Goal: Task Accomplishment & Management: Use online tool/utility

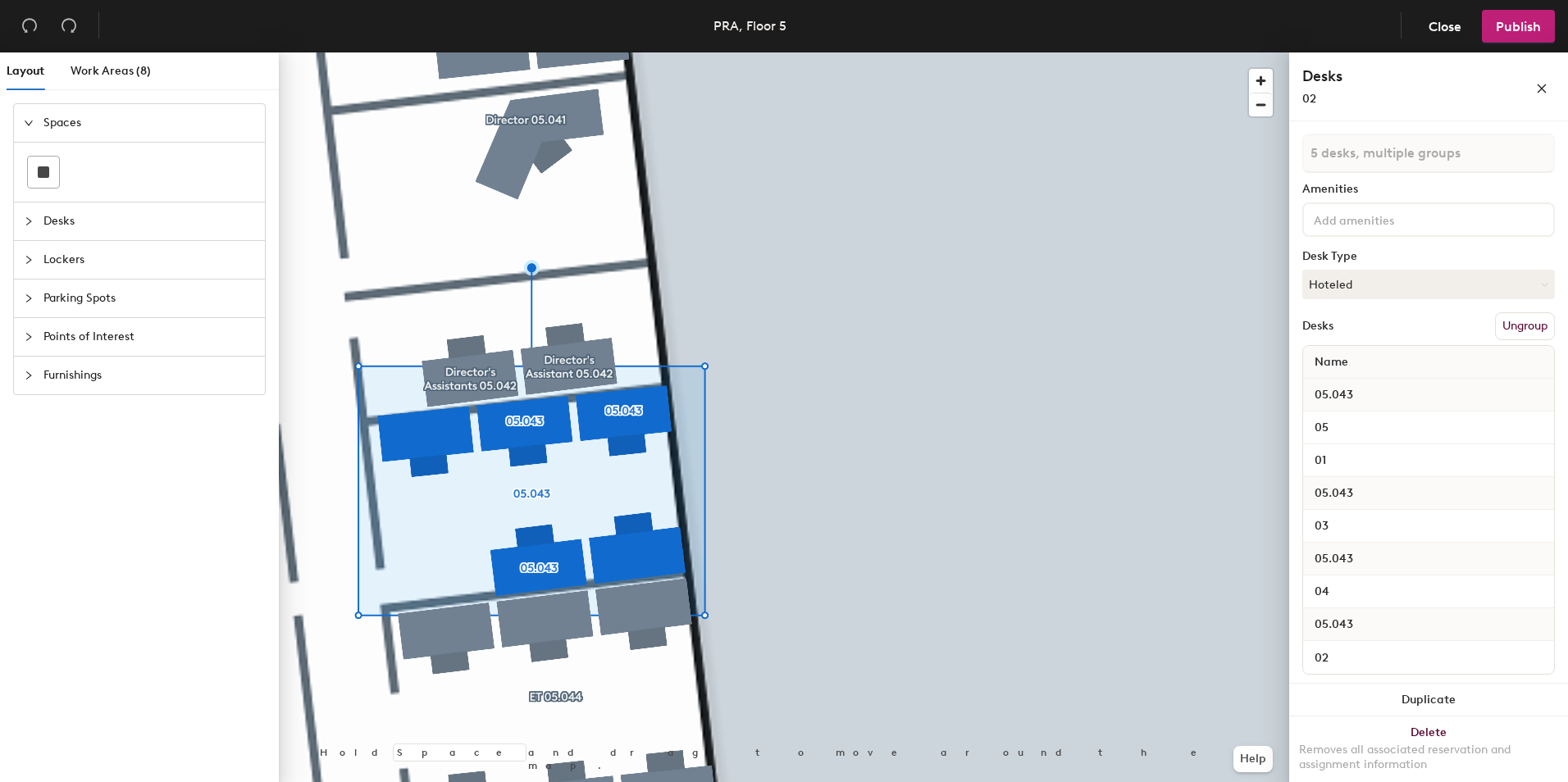
scroll to position [52, 0]
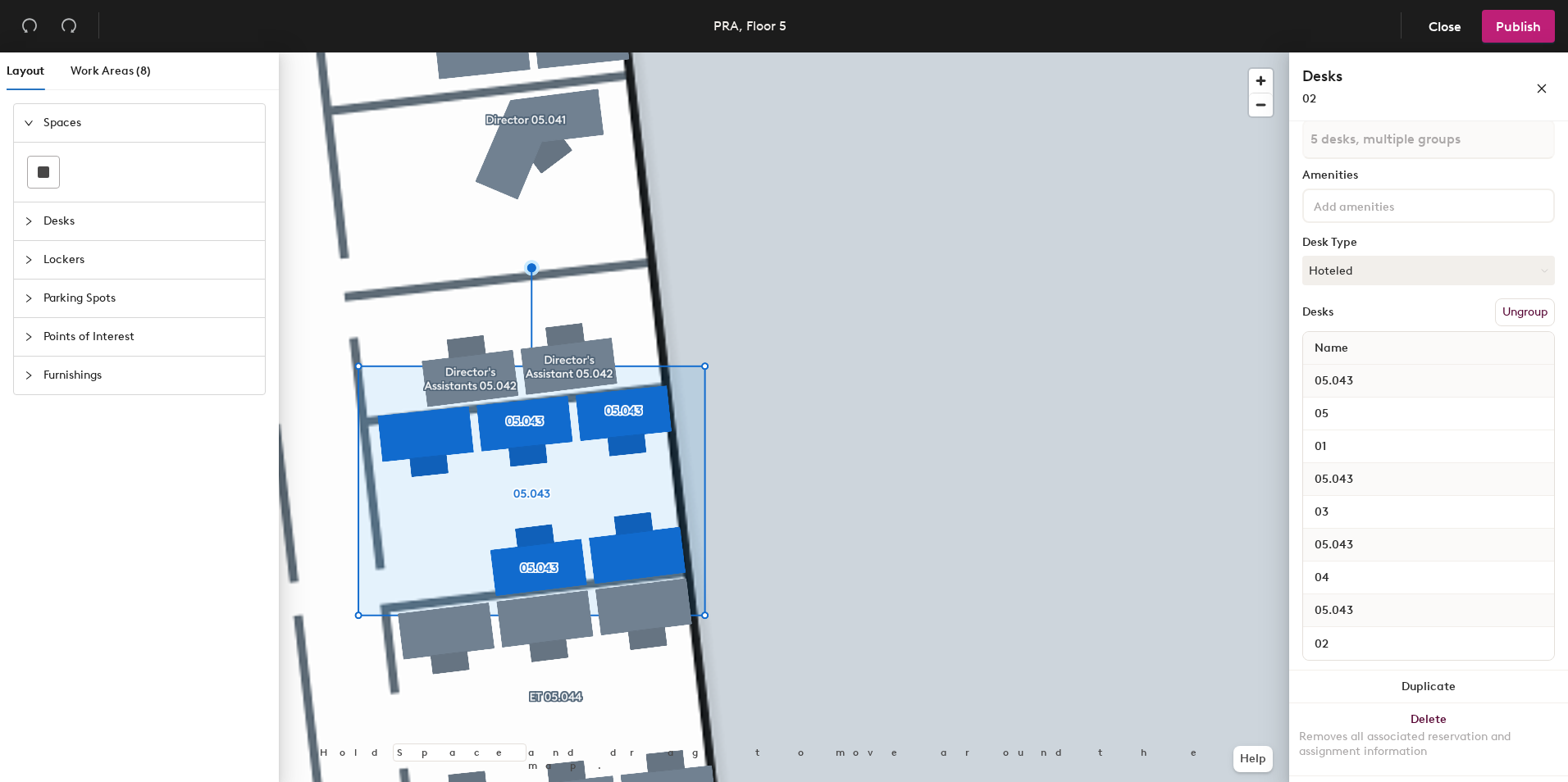
click at [1501, 309] on button "Ungroup" at bounding box center [1524, 312] width 60 height 28
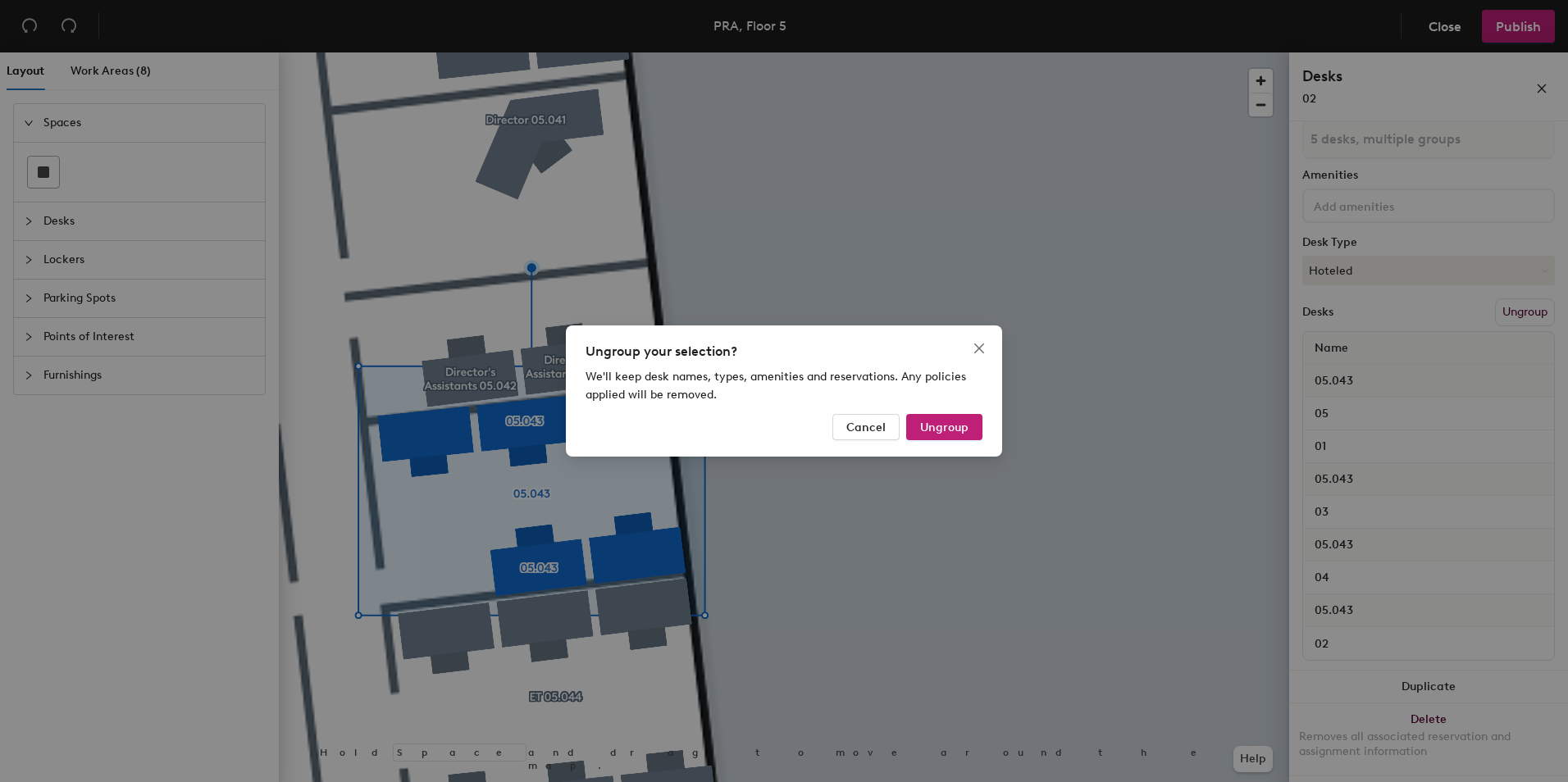
click at [941, 428] on span "Ungroup" at bounding box center [943, 428] width 48 height 14
type input "5 desks"
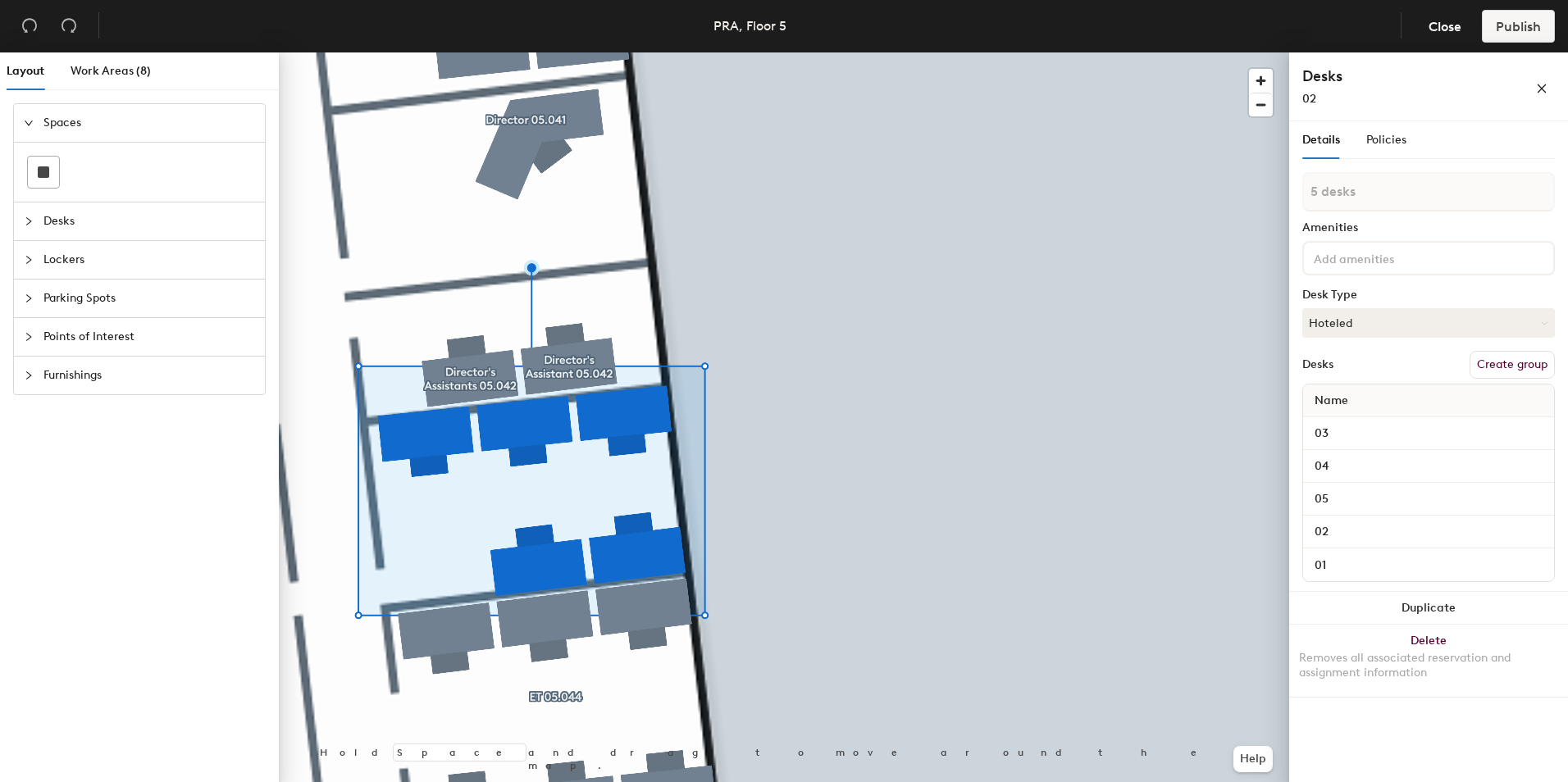
click at [1498, 369] on button "Create group" at bounding box center [1511, 364] width 85 height 28
click at [1254, 194] on div "Layout Work Areas (8) Spaces Desks Lockers Parking Spots Points of Interest Fur…" at bounding box center [784, 420] width 1568 height 736
click at [1325, 190] on input "05043" at bounding box center [1428, 192] width 253 height 40
type input "05.043"
click at [1385, 147] on div "Policies" at bounding box center [1386, 139] width 41 height 18
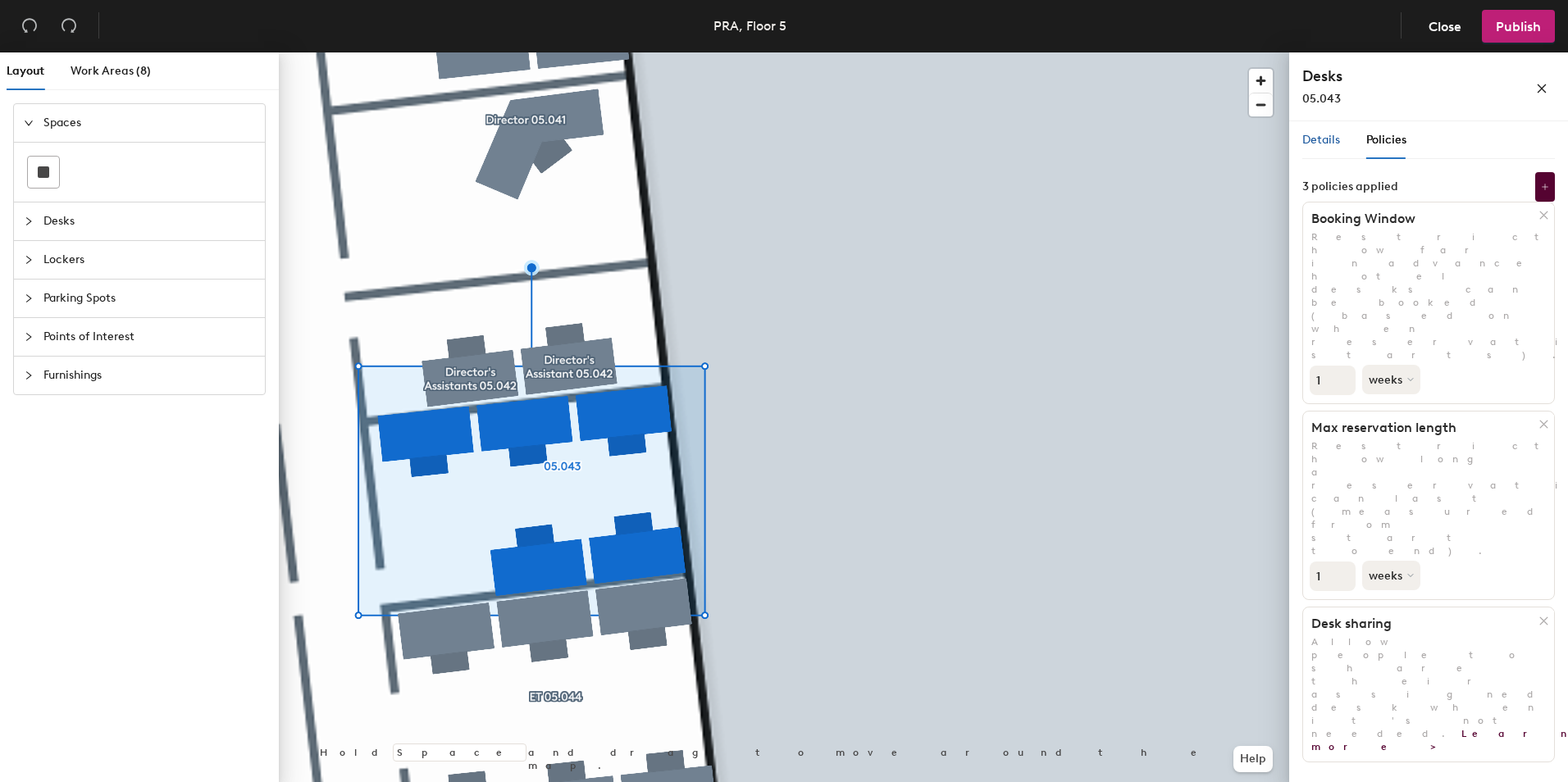
click at [1326, 141] on span "Details" at bounding box center [1320, 139] width 38 height 14
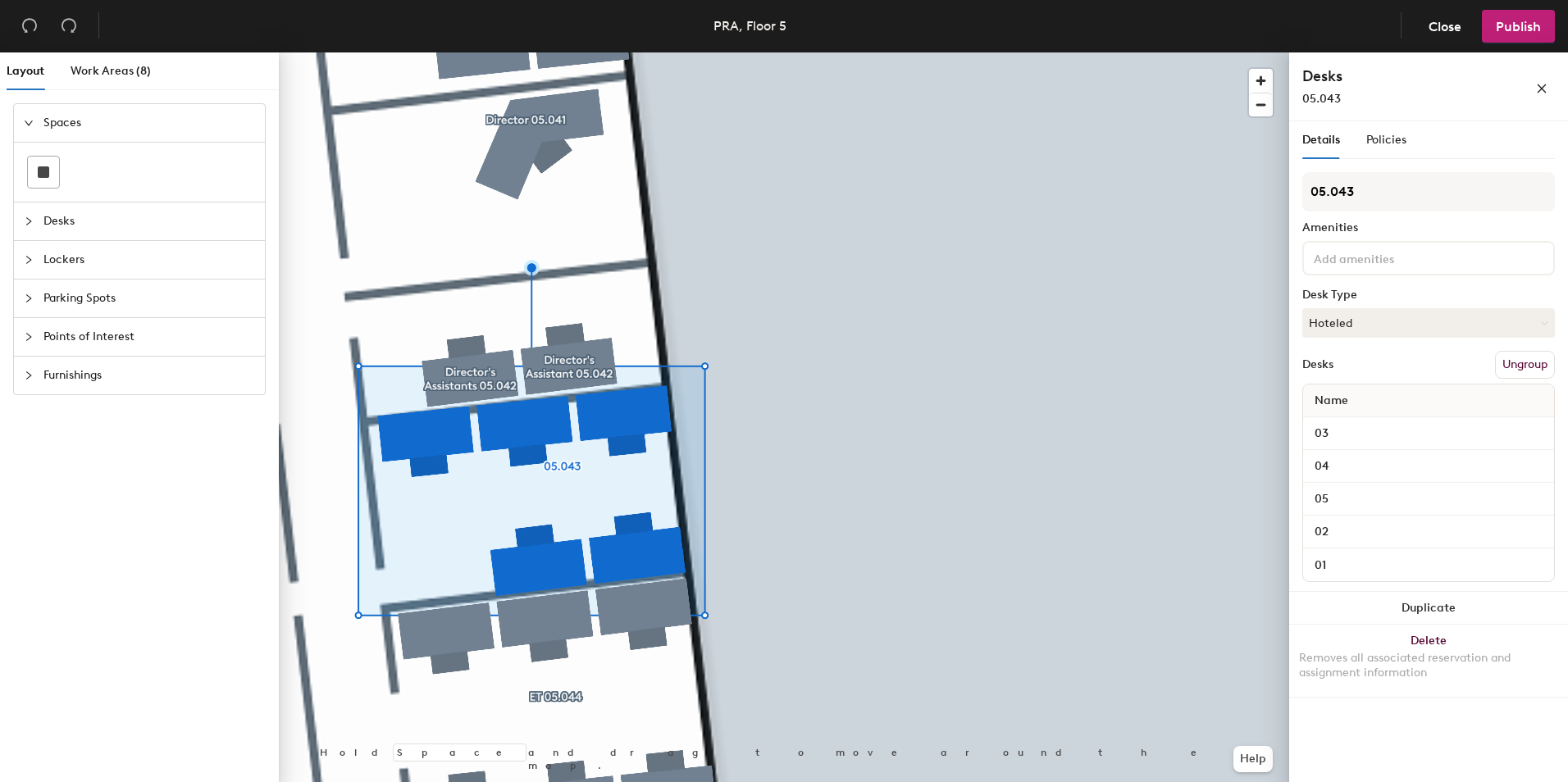
click at [1534, 331] on button "Hoteled" at bounding box center [1428, 323] width 253 height 30
click at [1534, 329] on button "Hoteled" at bounding box center [1428, 323] width 253 height 30
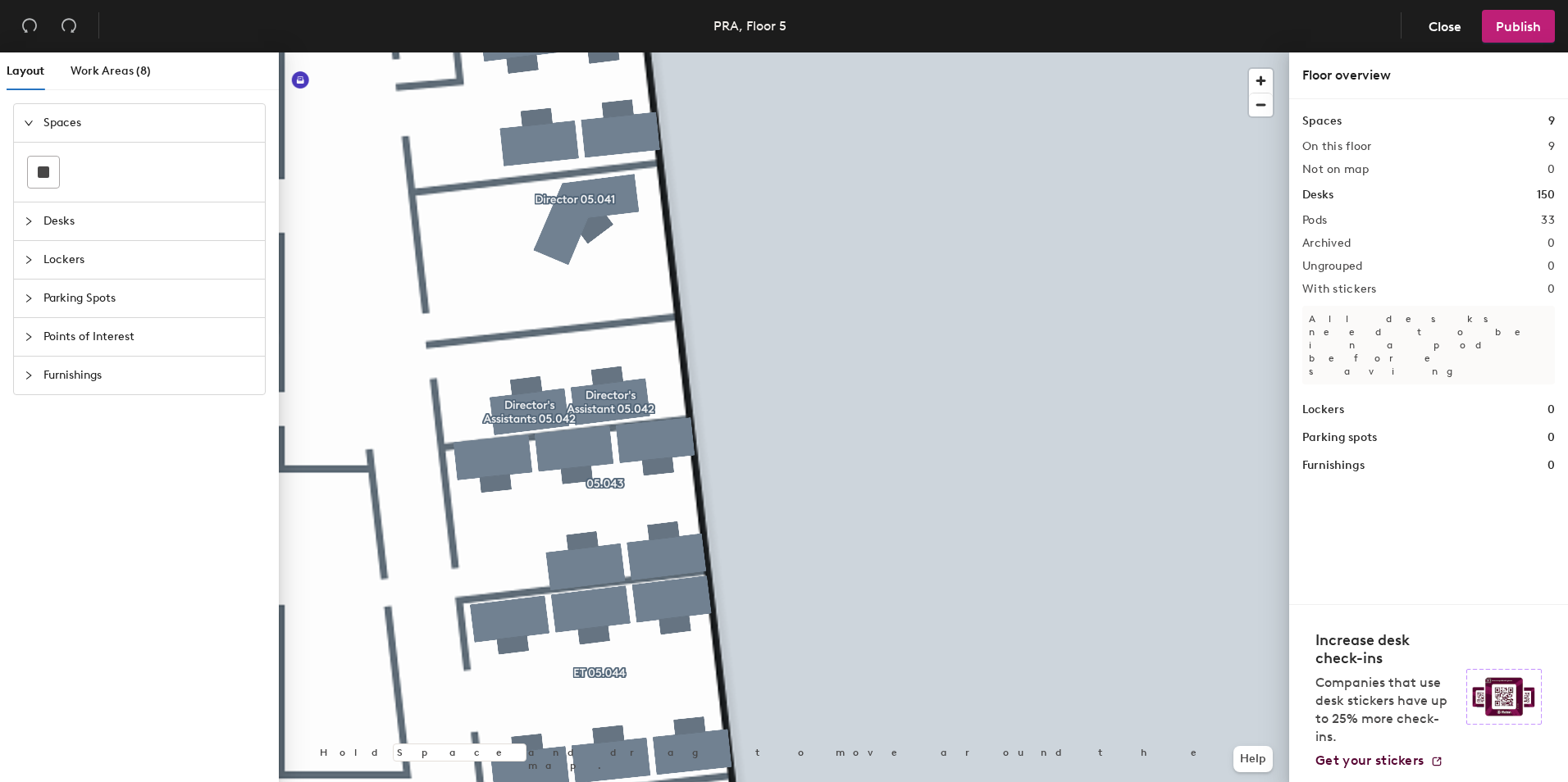
click at [1509, 33] on span "Publish" at bounding box center [1517, 26] width 45 height 15
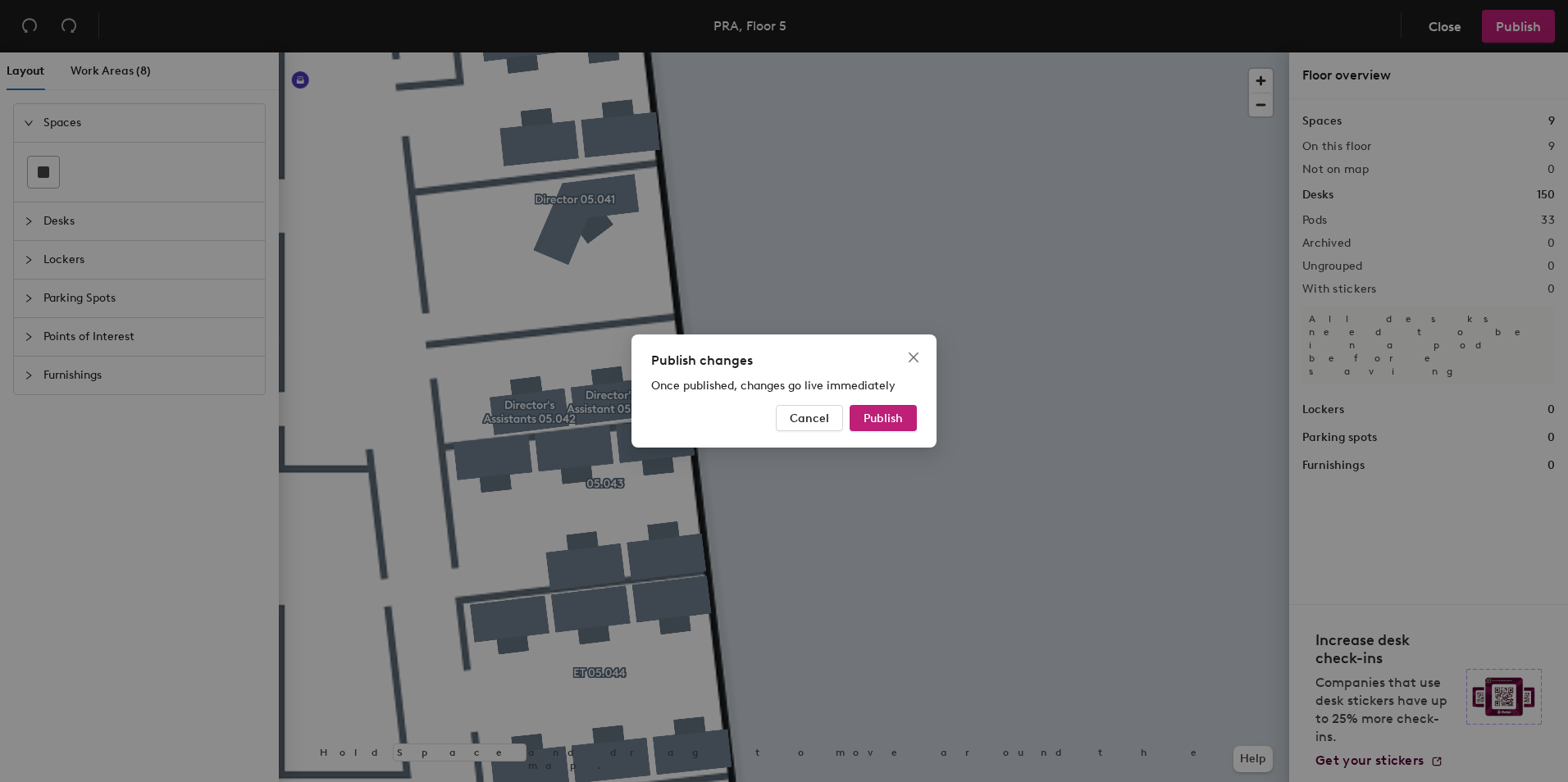
click at [872, 419] on span "Publish" at bounding box center [882, 418] width 40 height 14
